Goal: Task Accomplishment & Management: Manage account settings

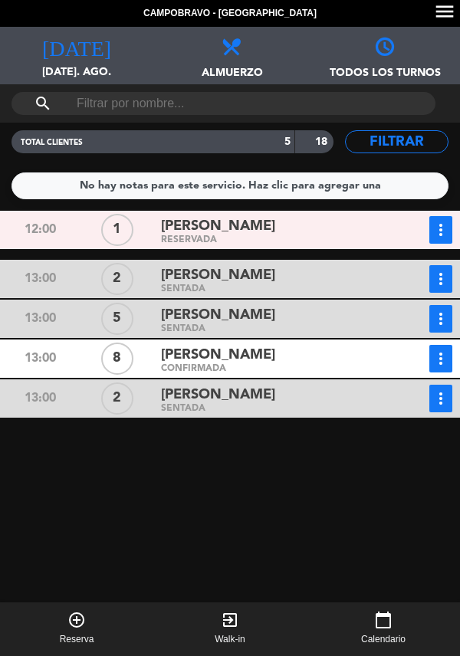
click at [225, 234] on span "[PERSON_NAME]" at bounding box center [218, 226] width 114 height 22
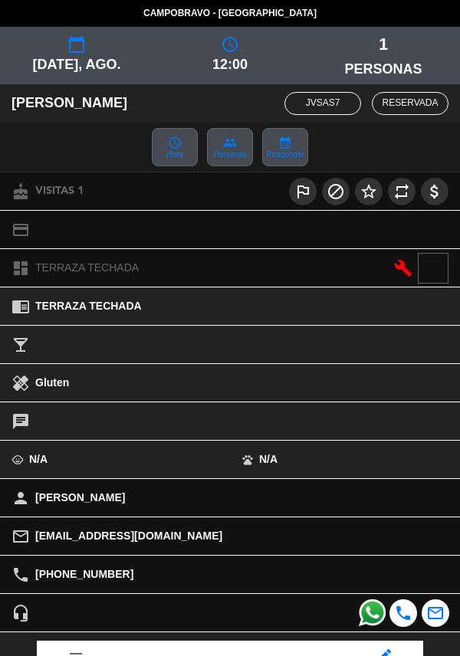
scroll to position [201, 0]
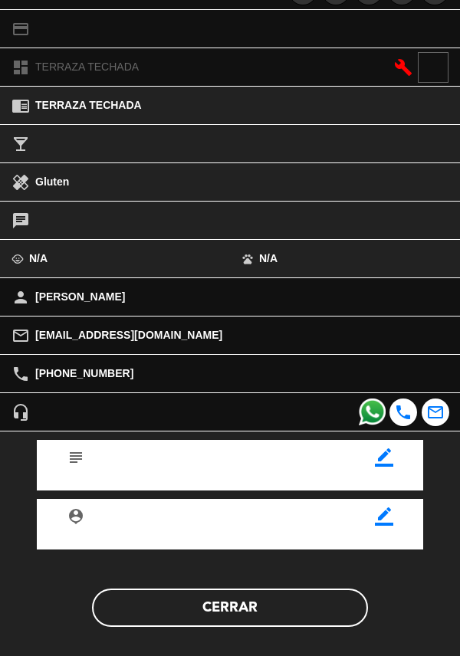
click at [291, 608] on button "Cerrar" at bounding box center [230, 608] width 276 height 38
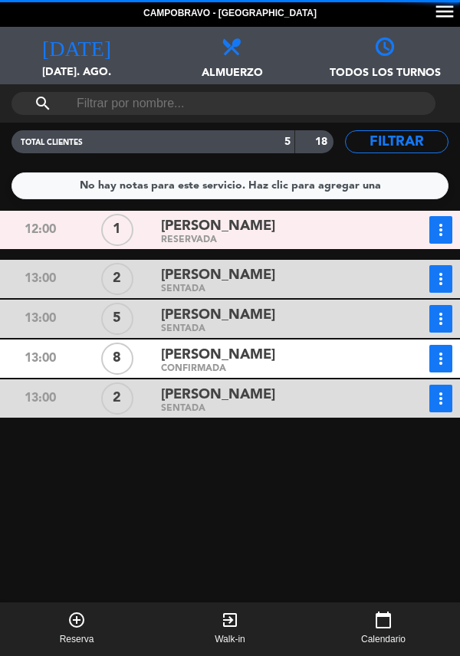
click at [333, 233] on div "[PERSON_NAME]" at bounding box center [271, 226] width 221 height 21
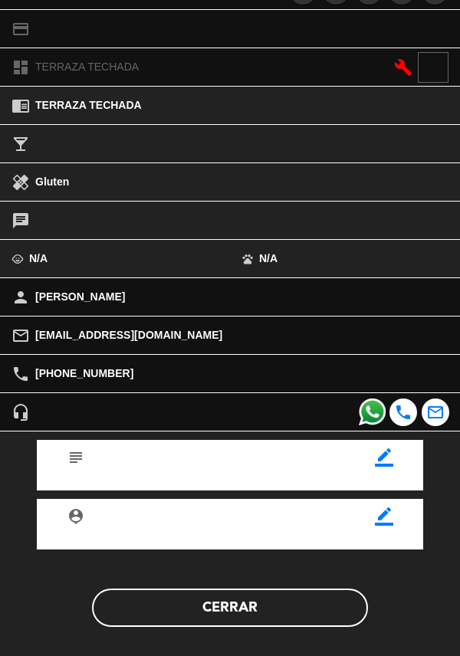
click at [291, 611] on button "Cerrar" at bounding box center [230, 608] width 276 height 38
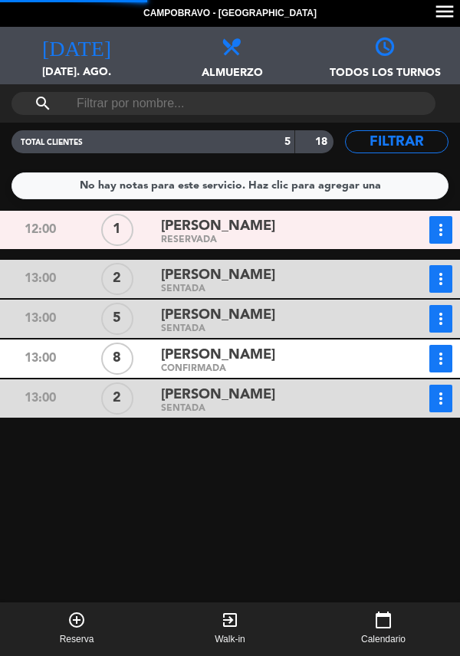
scroll to position [31, 0]
click at [331, 305] on div "[PERSON_NAME]" at bounding box center [271, 315] width 221 height 21
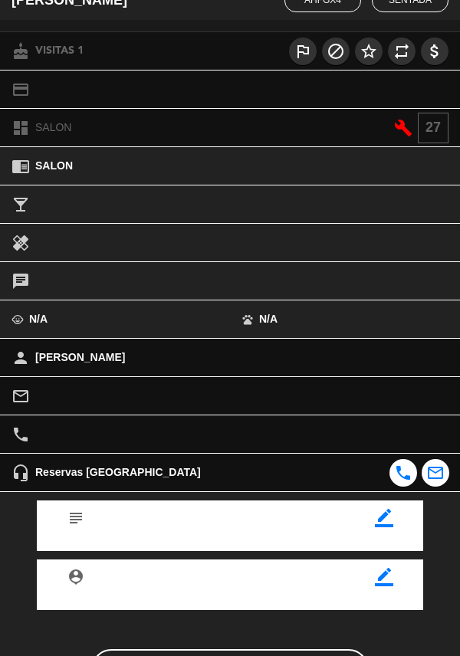
scroll to position [163, 0]
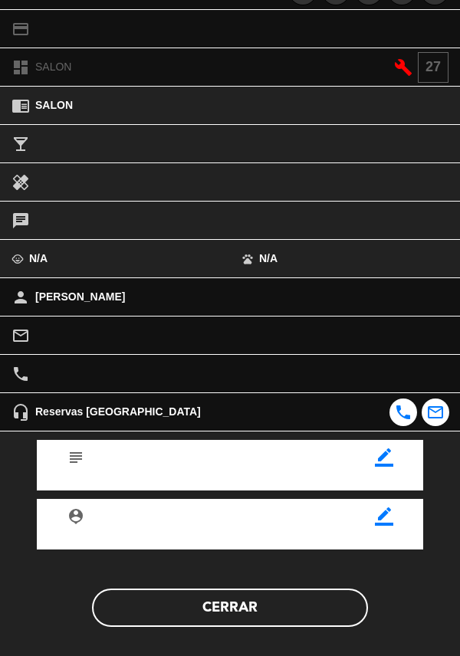
click at [293, 609] on button "Cerrar" at bounding box center [230, 608] width 276 height 38
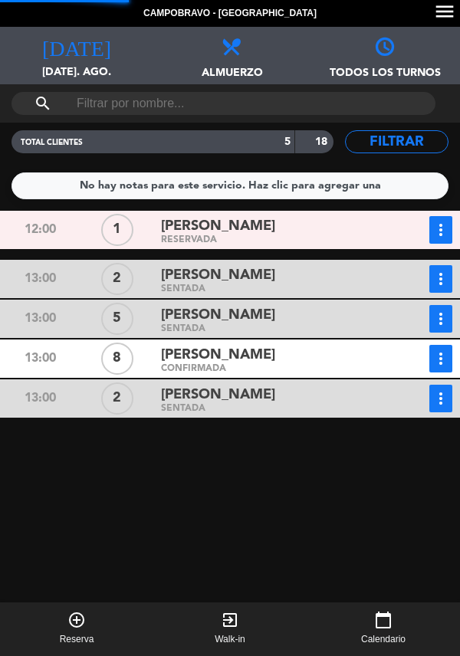
scroll to position [64, 0]
click at [307, 265] on div "[PERSON_NAME]" at bounding box center [271, 275] width 221 height 21
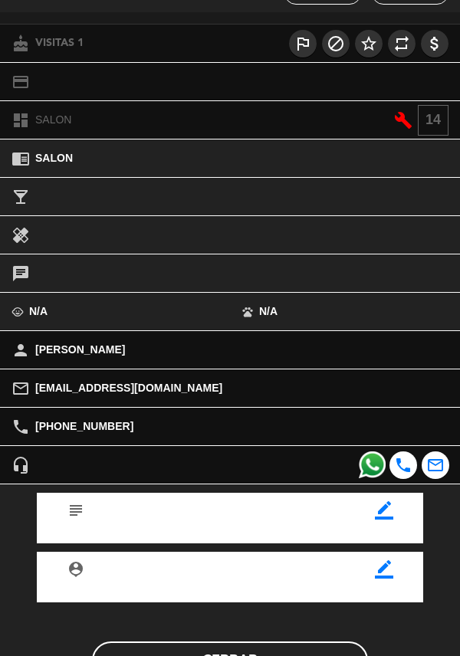
scroll to position [163, 0]
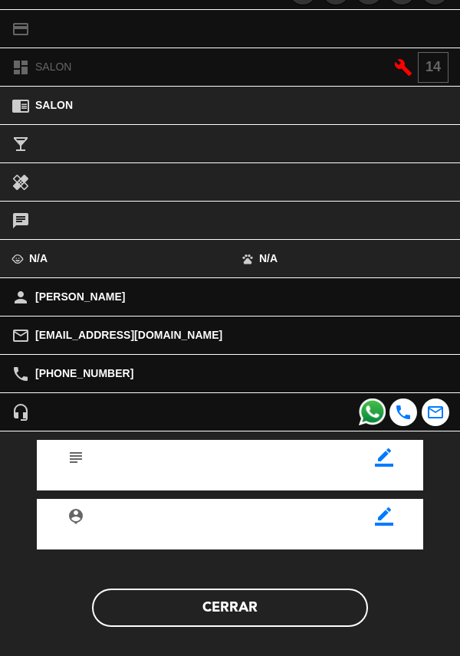
click at [298, 606] on button "Cerrar" at bounding box center [230, 608] width 276 height 38
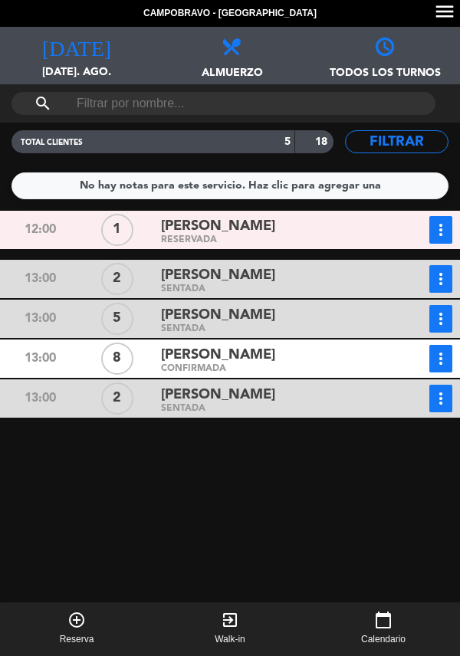
scroll to position [50, 0]
click at [255, 264] on span "[PERSON_NAME]" at bounding box center [218, 275] width 114 height 22
